Goal: Information Seeking & Learning: Learn about a topic

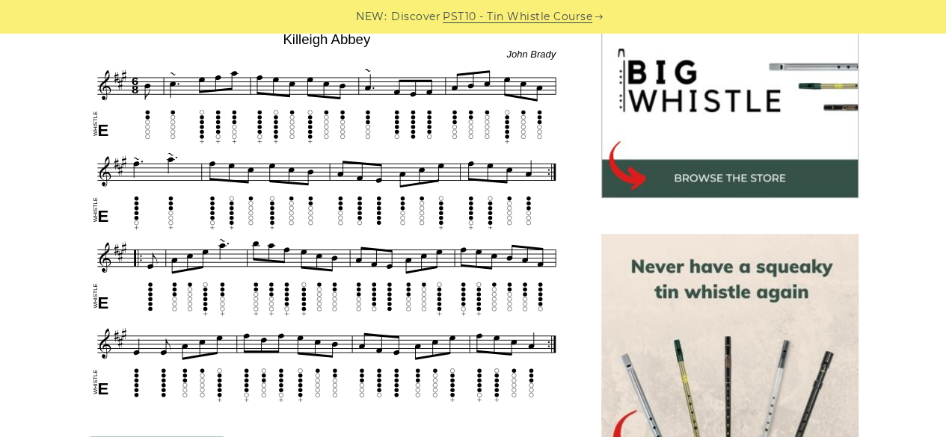
drag, startPoint x: 951, startPoint y: 79, endPoint x: 950, endPoint y: 166, distance: 87.5
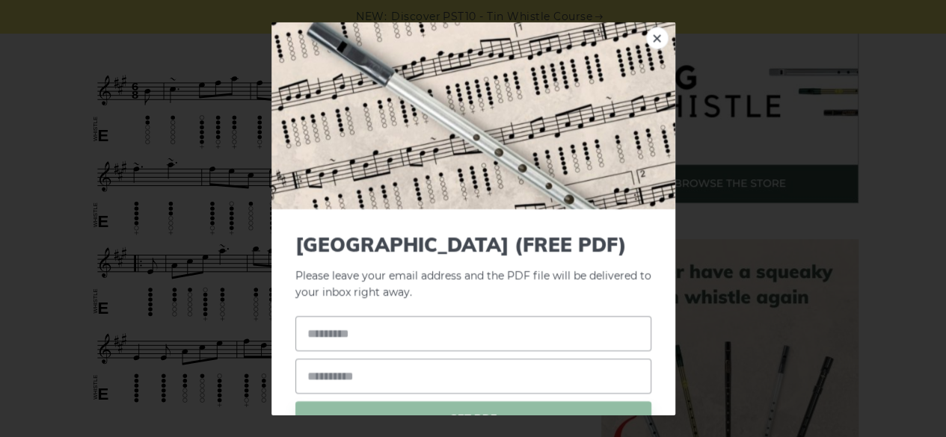
click at [651, 39] on link "×" at bounding box center [657, 37] width 22 height 22
click at [646, 37] on link "×" at bounding box center [657, 37] width 22 height 22
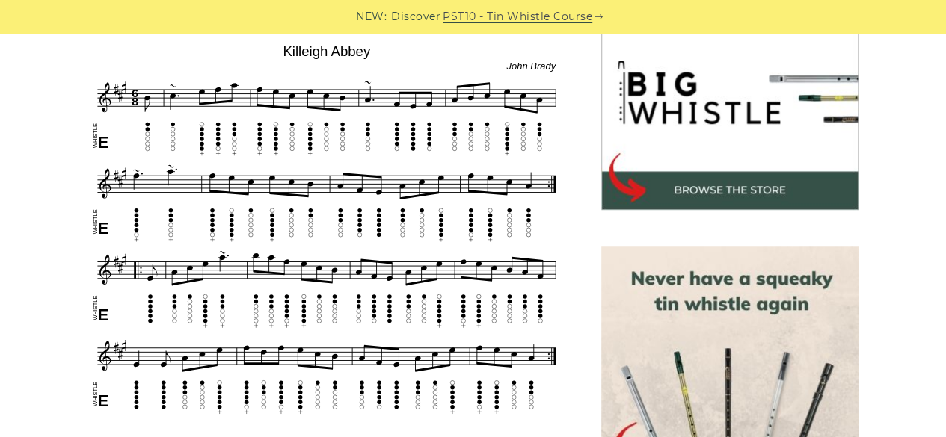
scroll to position [467, 0]
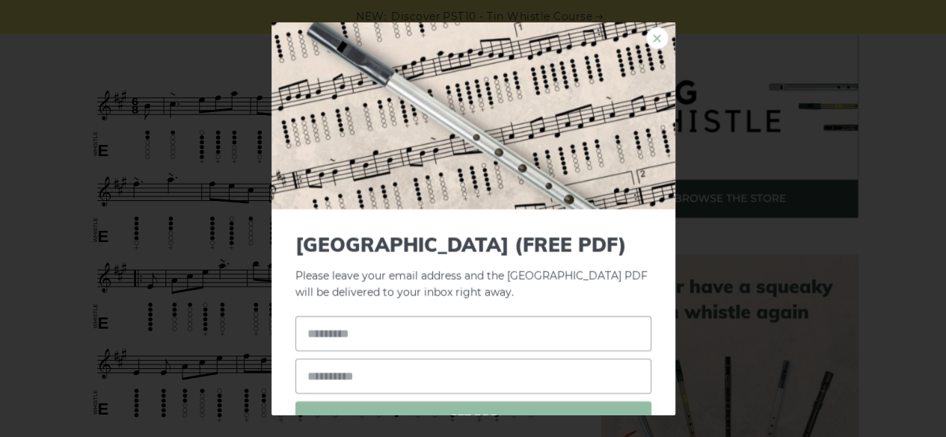
click at [646, 43] on link "×" at bounding box center [657, 37] width 22 height 22
click at [112, 17] on div "× [GEOGRAPHIC_DATA] (FREE PDF) Please leave your email address and the [GEOGRAP…" at bounding box center [473, 218] width 946 height 437
click at [646, 30] on link "×" at bounding box center [657, 37] width 22 height 22
